Goal: Transaction & Acquisition: Purchase product/service

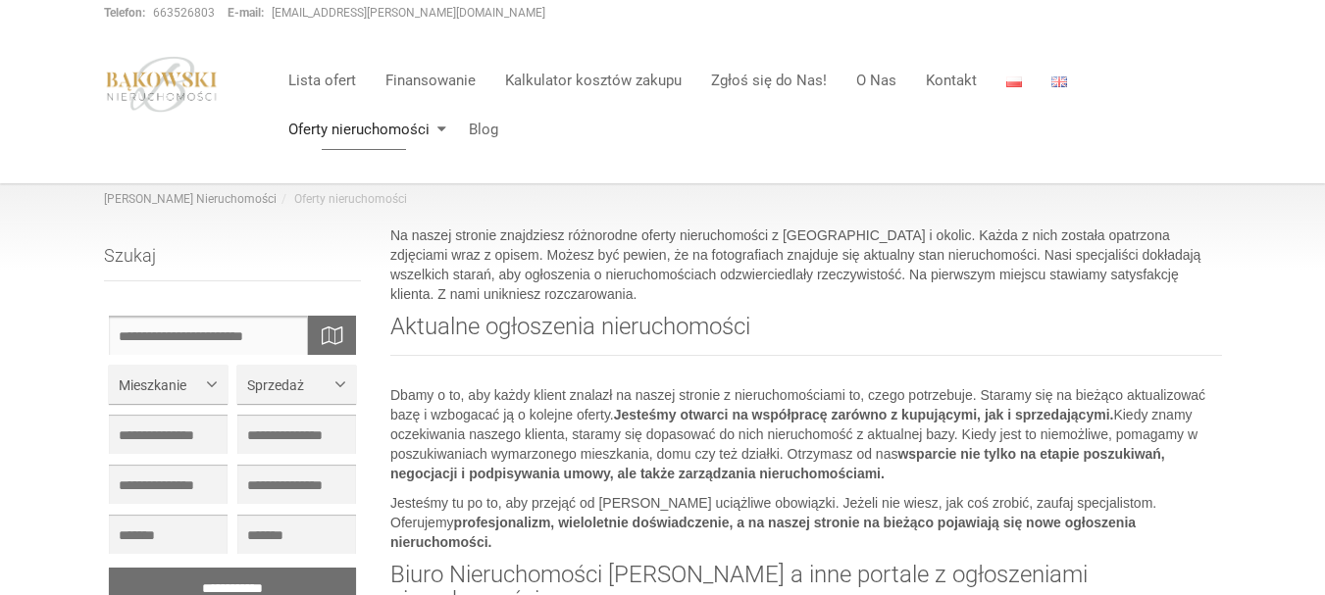
click at [257, 322] on input "text" at bounding box center [233, 335] width 248 height 39
type input "**********"
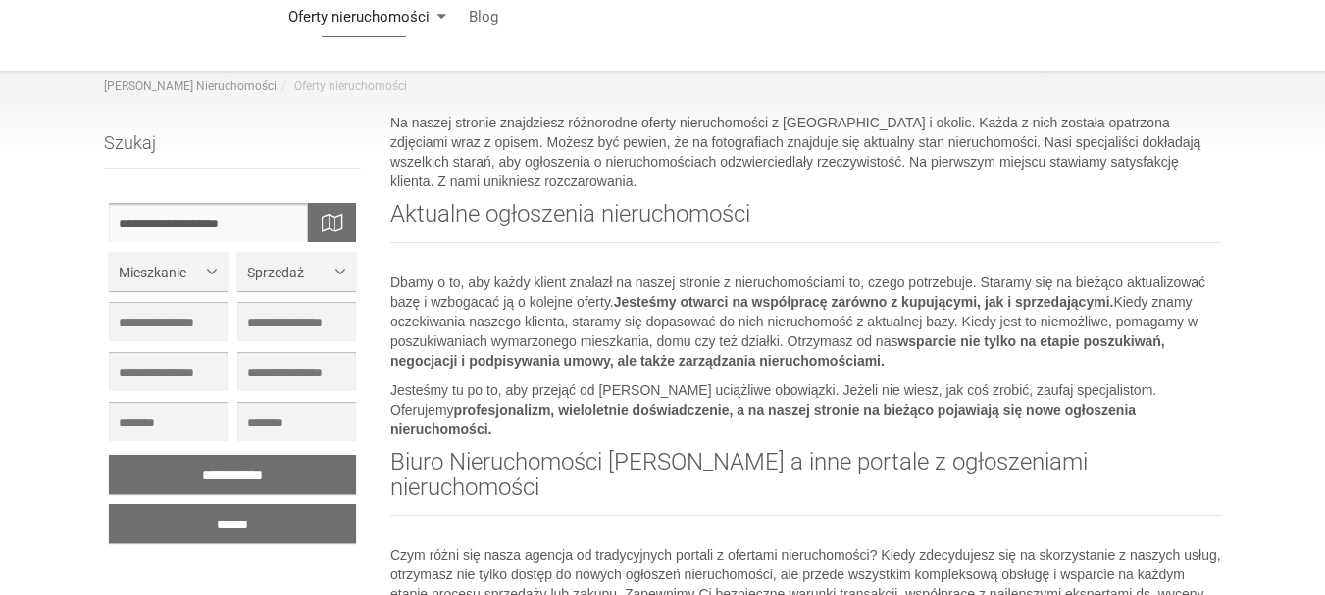
scroll to position [196, 0]
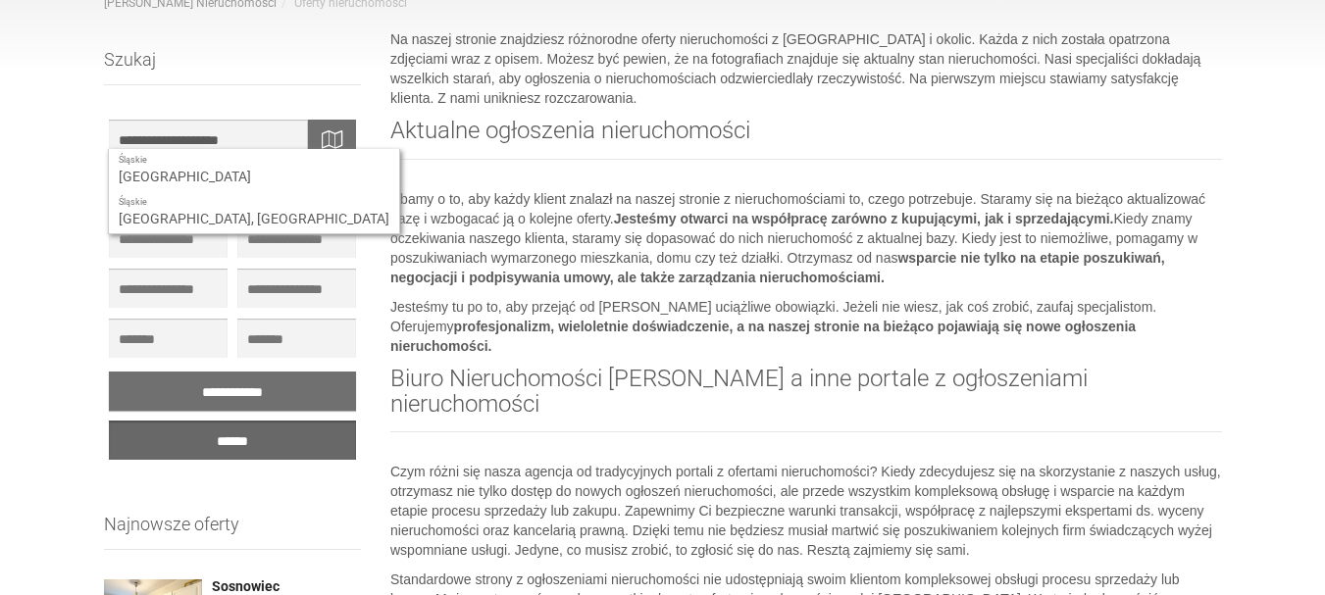
click at [313, 447] on input "******" at bounding box center [233, 440] width 248 height 39
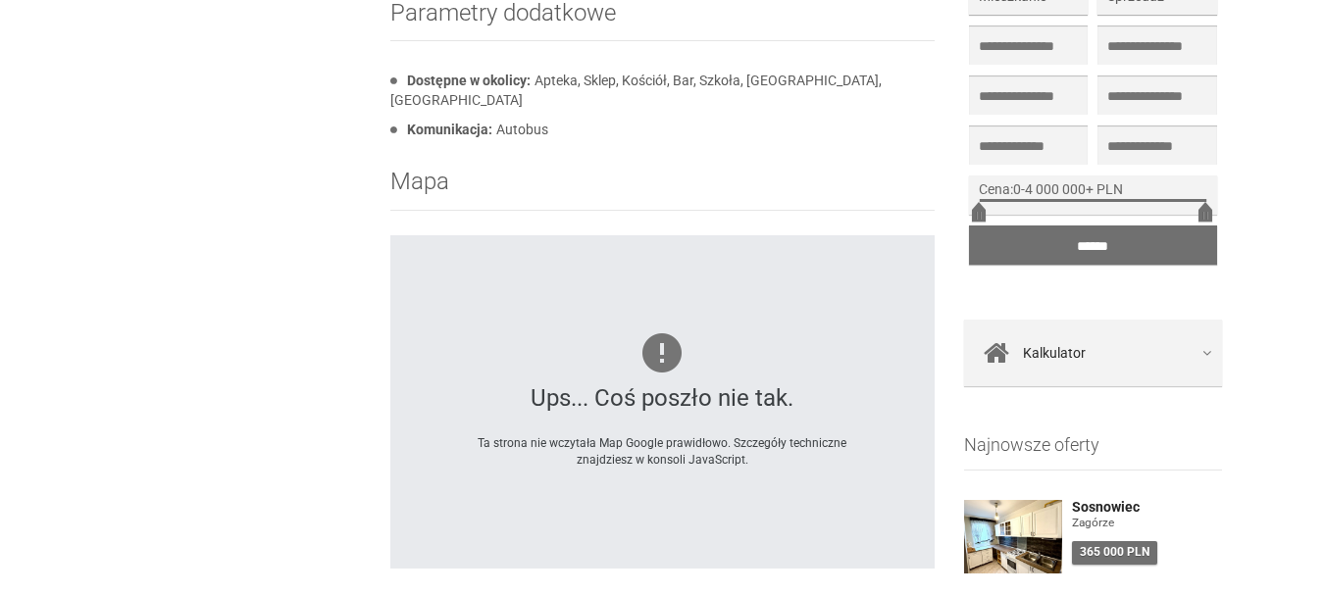
scroll to position [1544, 0]
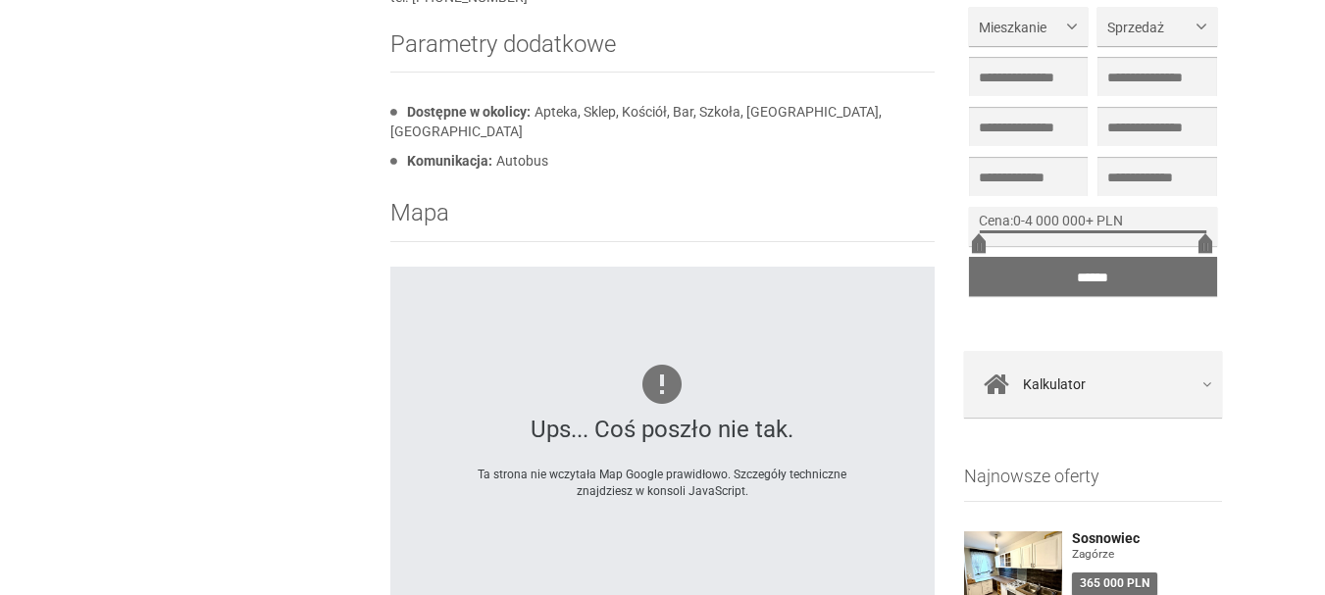
click at [857, 321] on div "Ups... Coś poszło nie tak. Ta strona nie wczytała Map Google prawidłowo. Szczeg…" at bounding box center [662, 433] width 544 height 333
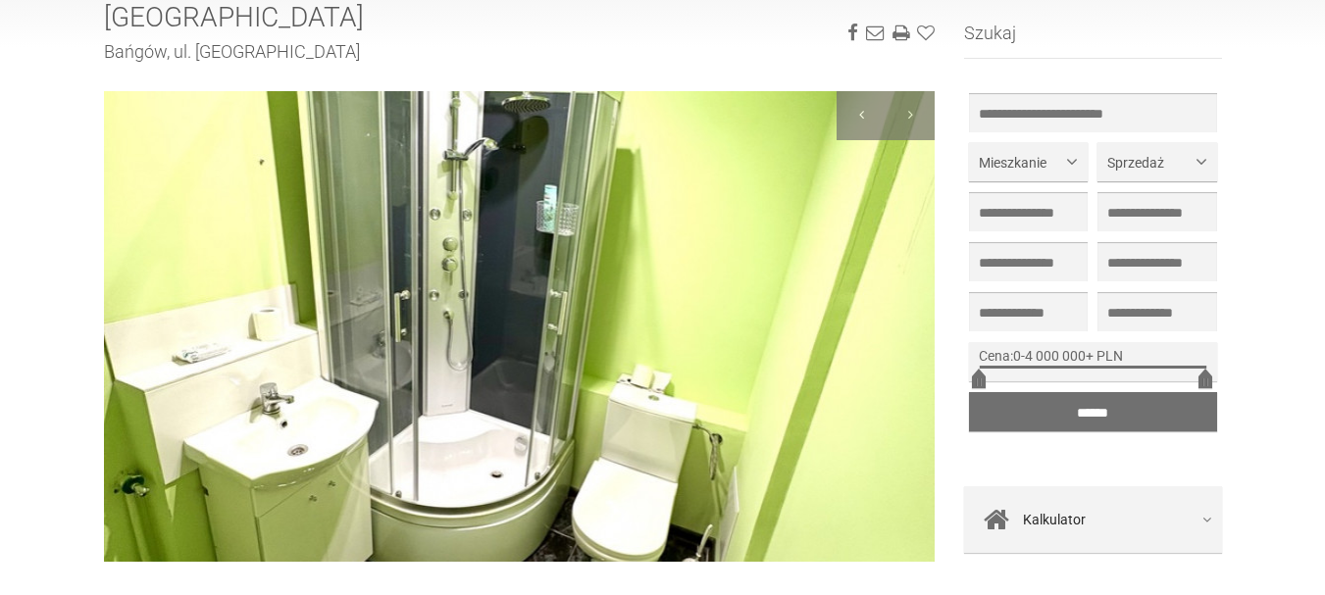
scroll to position [197, 0]
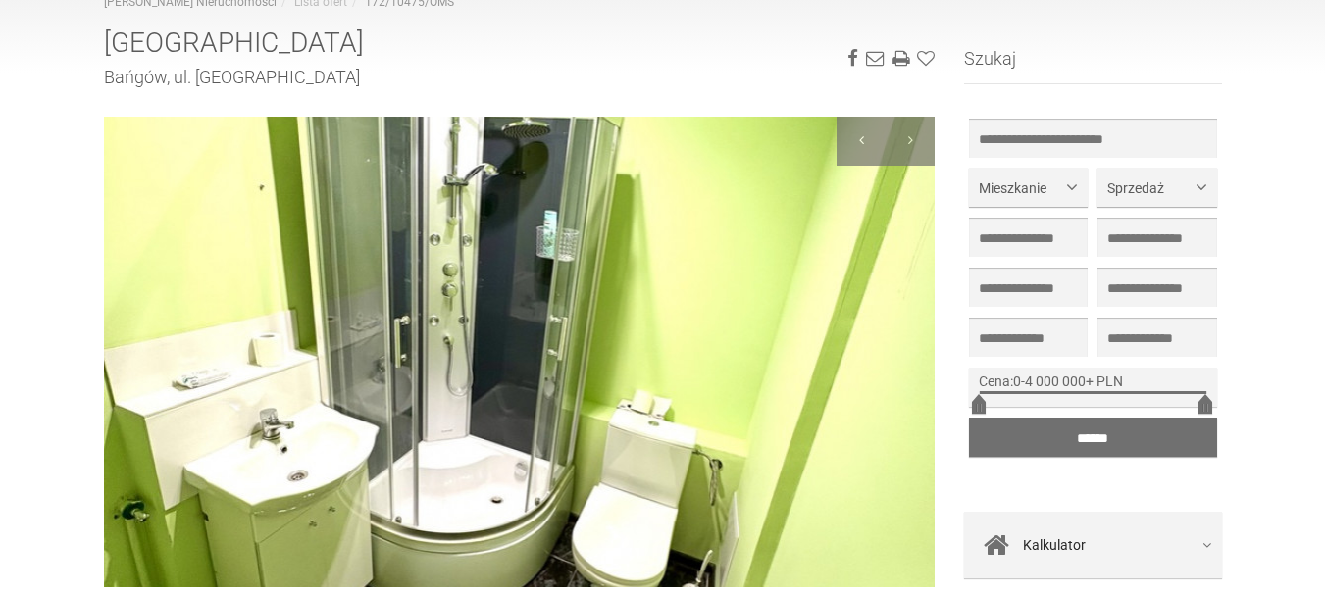
click at [724, 326] on img at bounding box center [519, 352] width 831 height 471
click at [264, 350] on img at bounding box center [519, 352] width 831 height 471
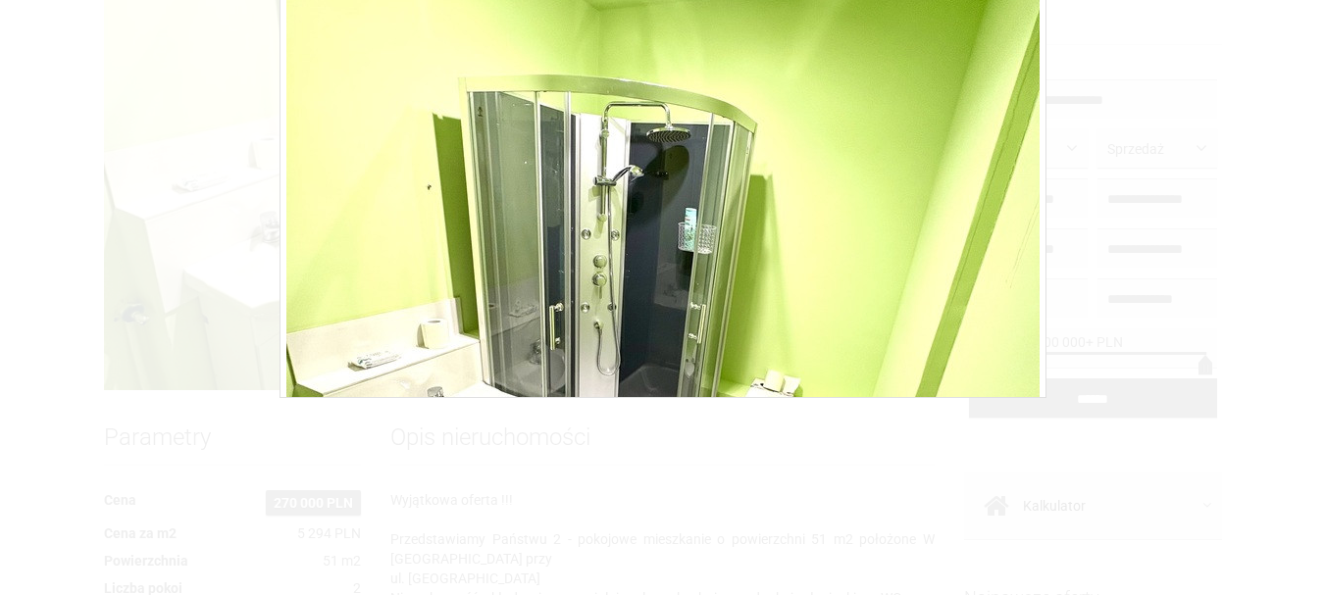
scroll to position [300, 0]
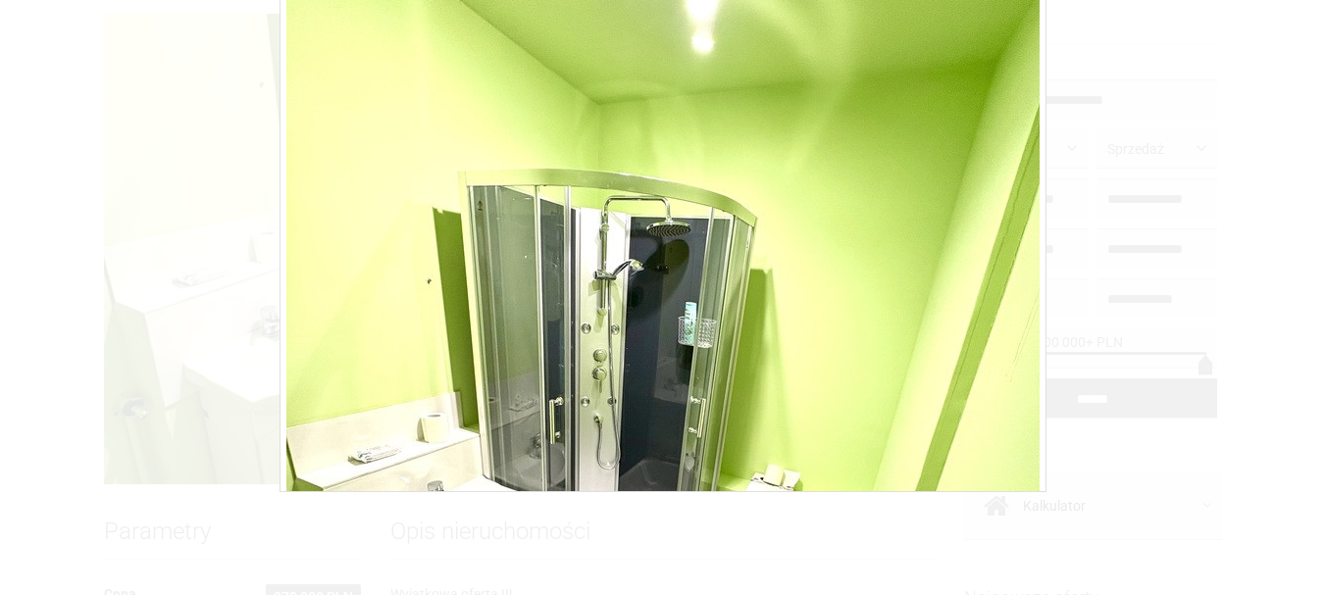
click at [577, 264] on img at bounding box center [662, 430] width 753 height 1004
